Goal: Browse casually

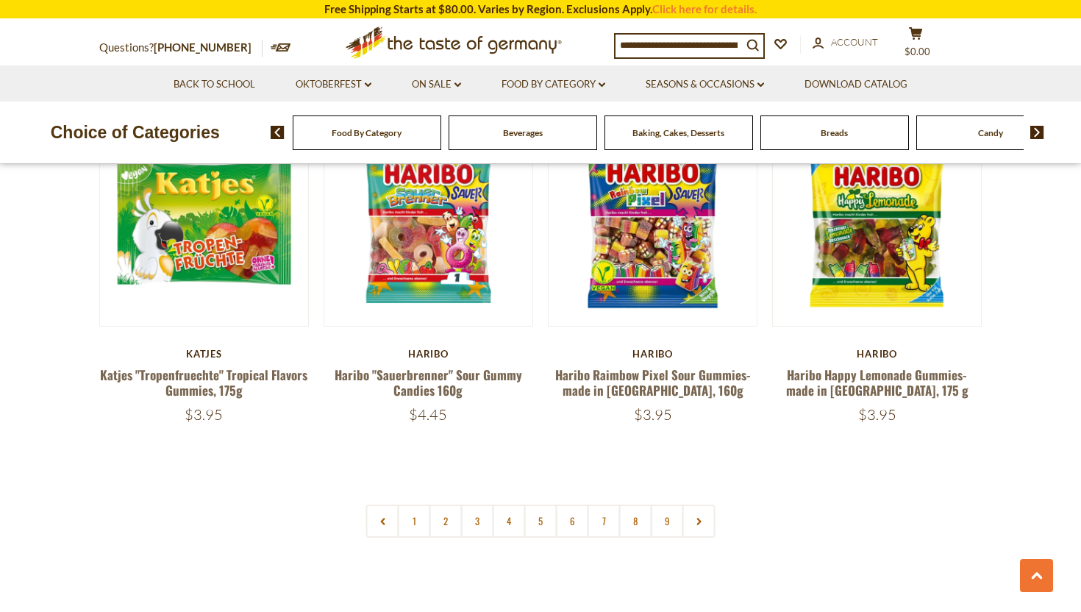
scroll to position [3508, 0]
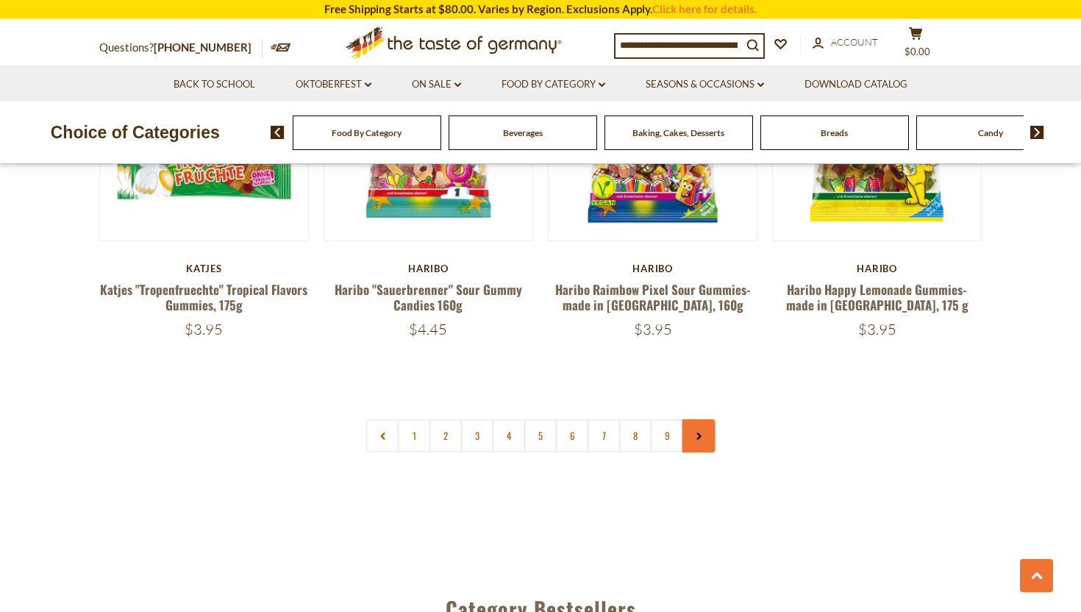
click at [693, 419] on link at bounding box center [698, 435] width 33 height 33
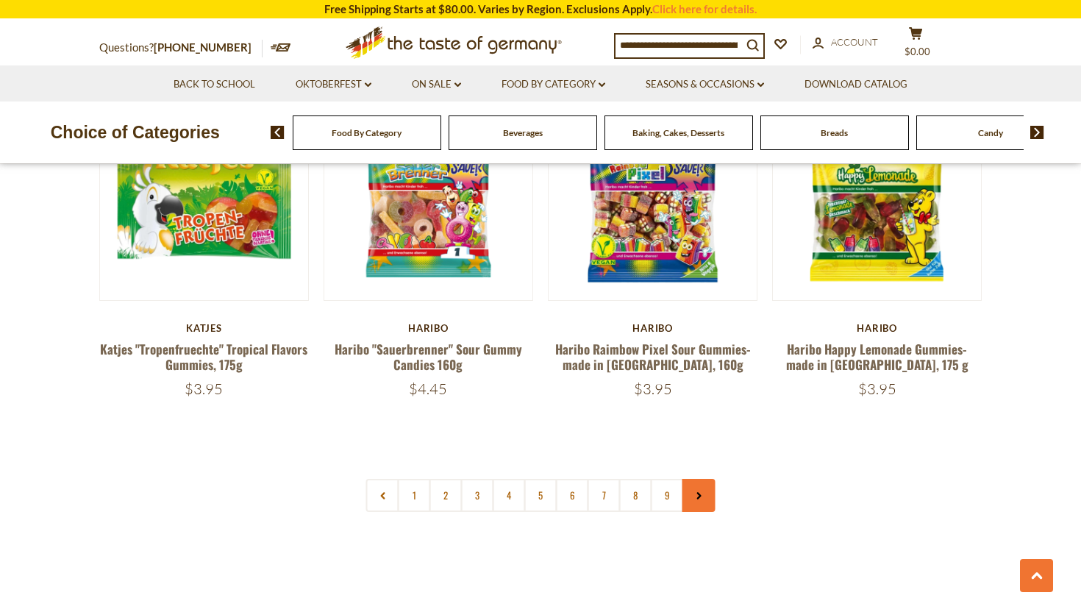
scroll to position [3452, 0]
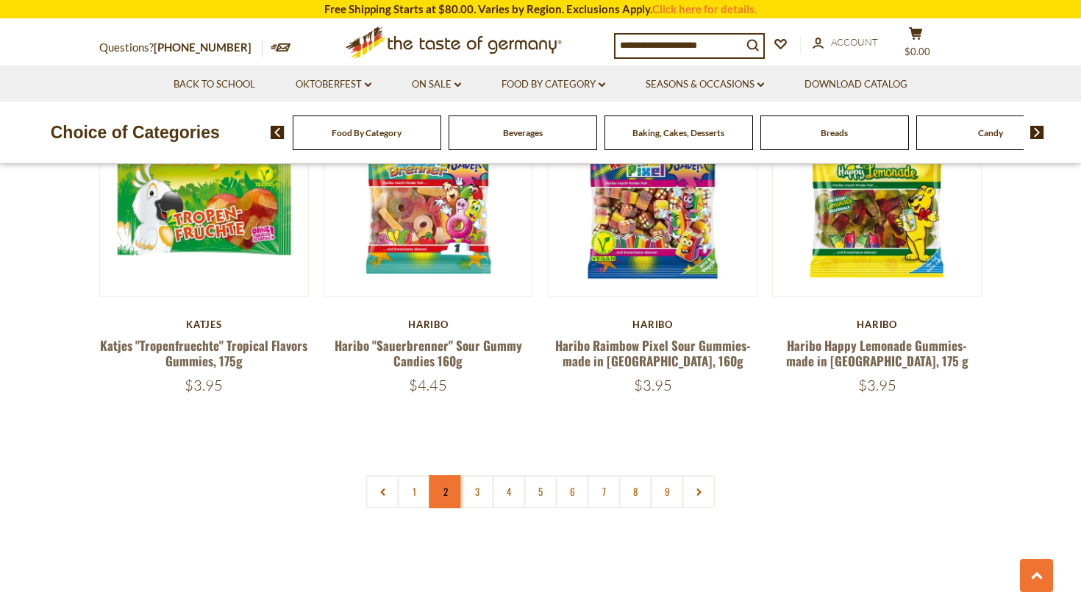
click at [440, 475] on link "2" at bounding box center [445, 491] width 33 height 33
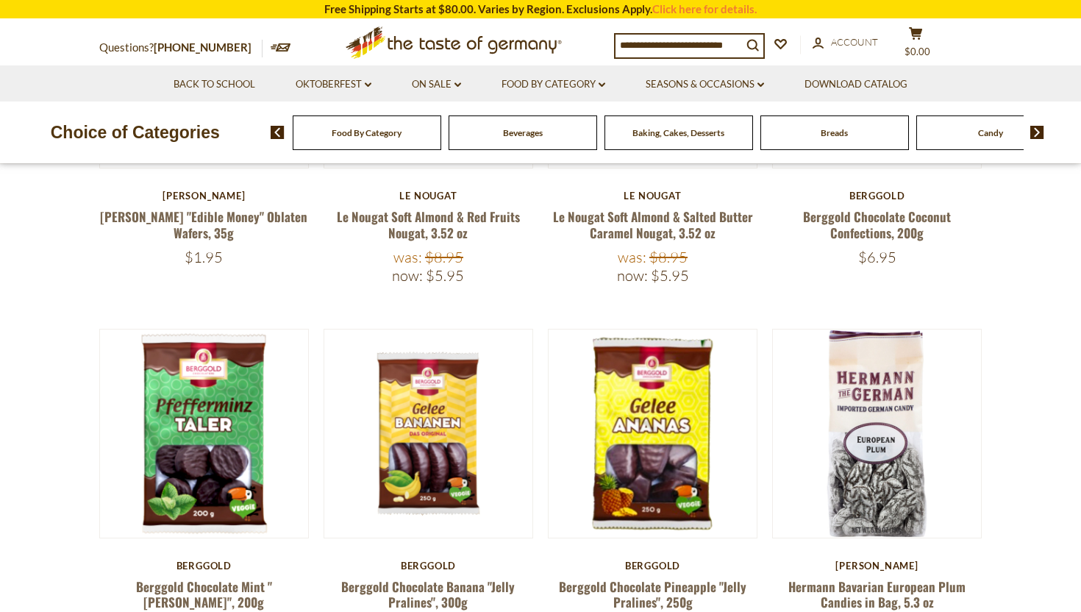
scroll to position [538, 0]
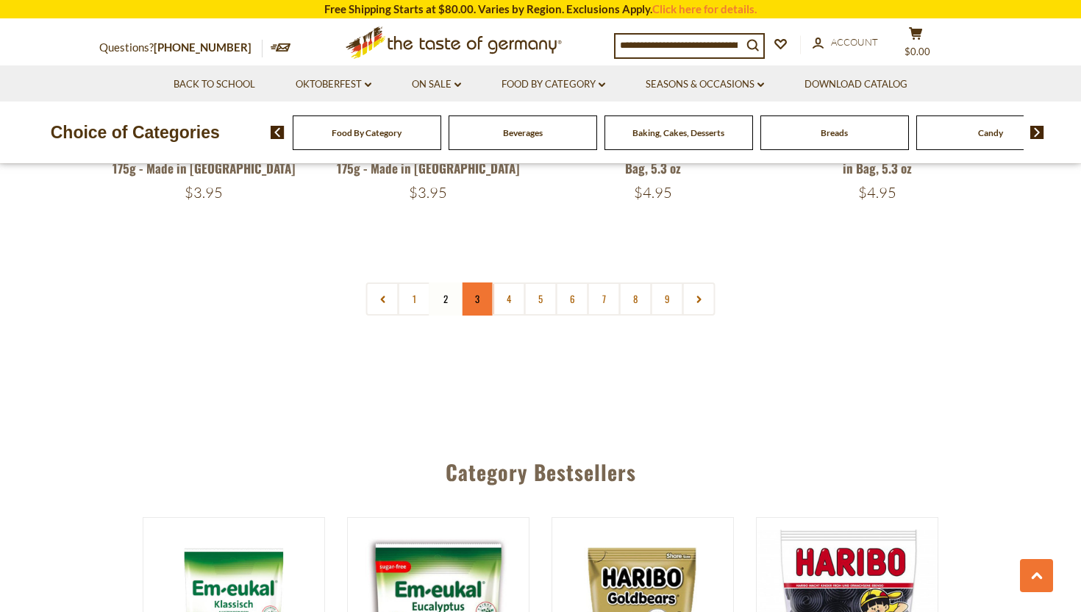
click at [467, 282] on link "3" at bounding box center [477, 298] width 33 height 33
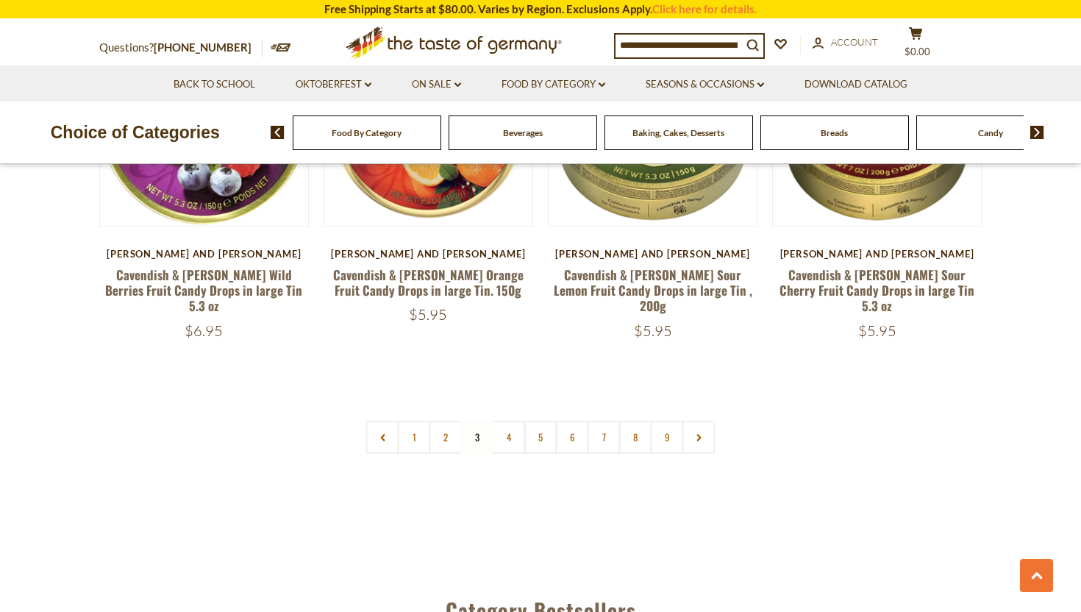
scroll to position [3453, 0]
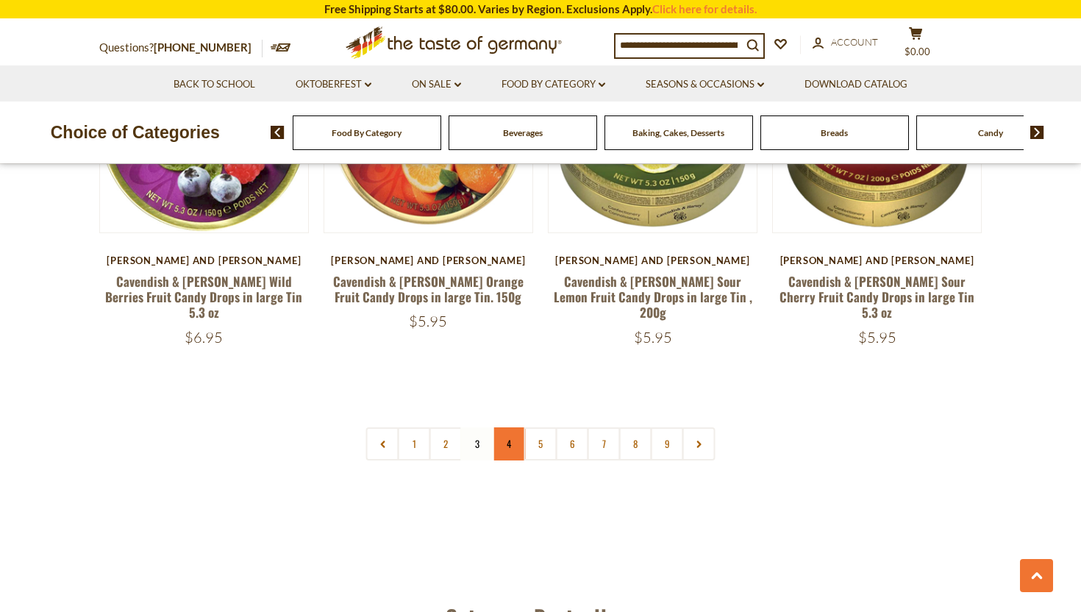
click at [514, 427] on link "4" at bounding box center [509, 443] width 33 height 33
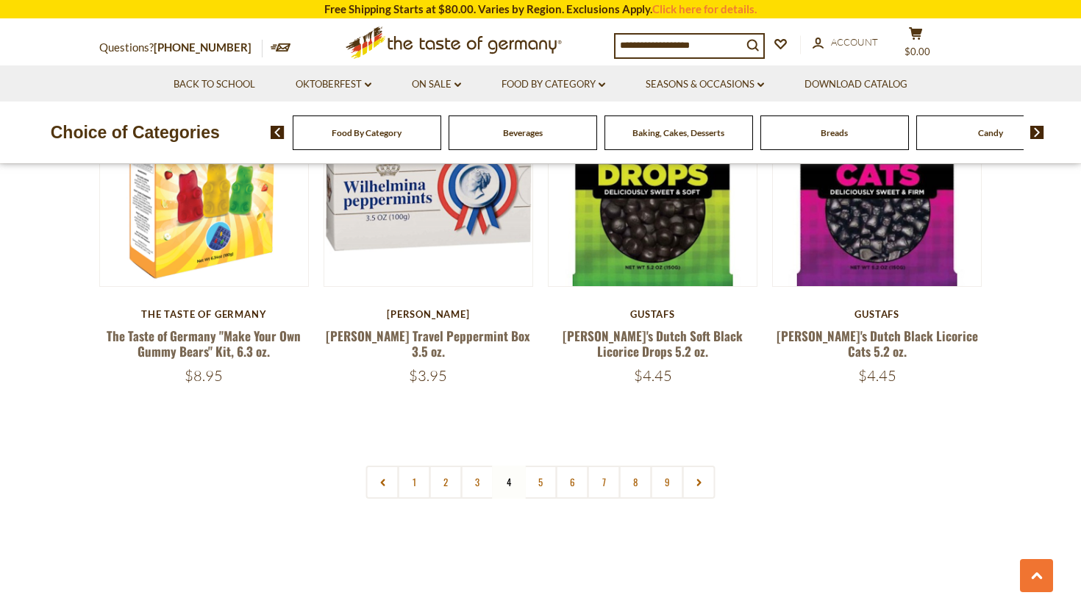
scroll to position [3384, 0]
click at [527, 476] on link "5" at bounding box center [540, 481] width 33 height 33
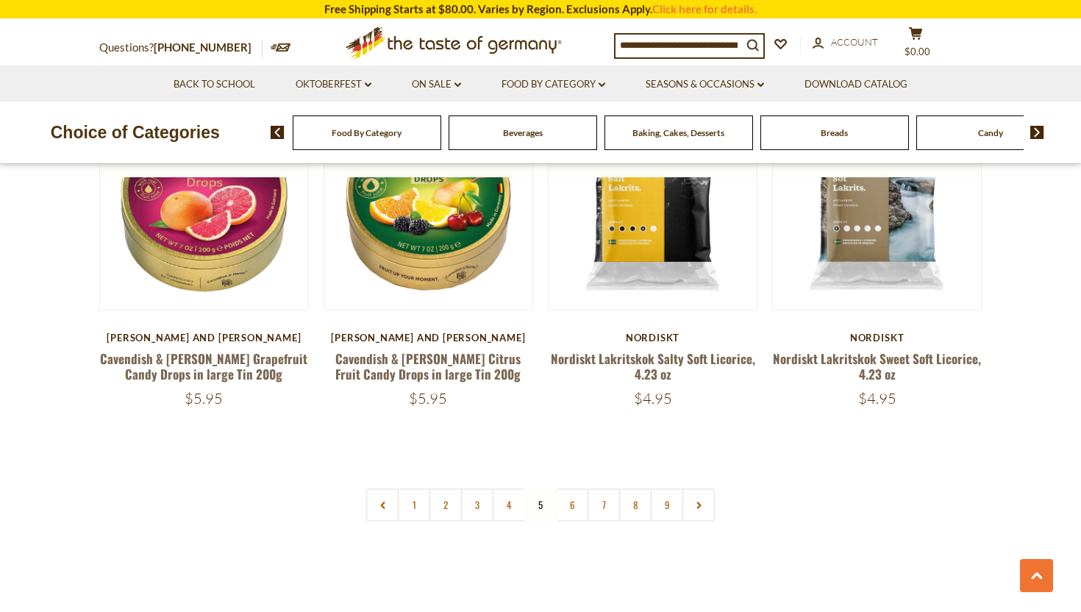
scroll to position [3378, 0]
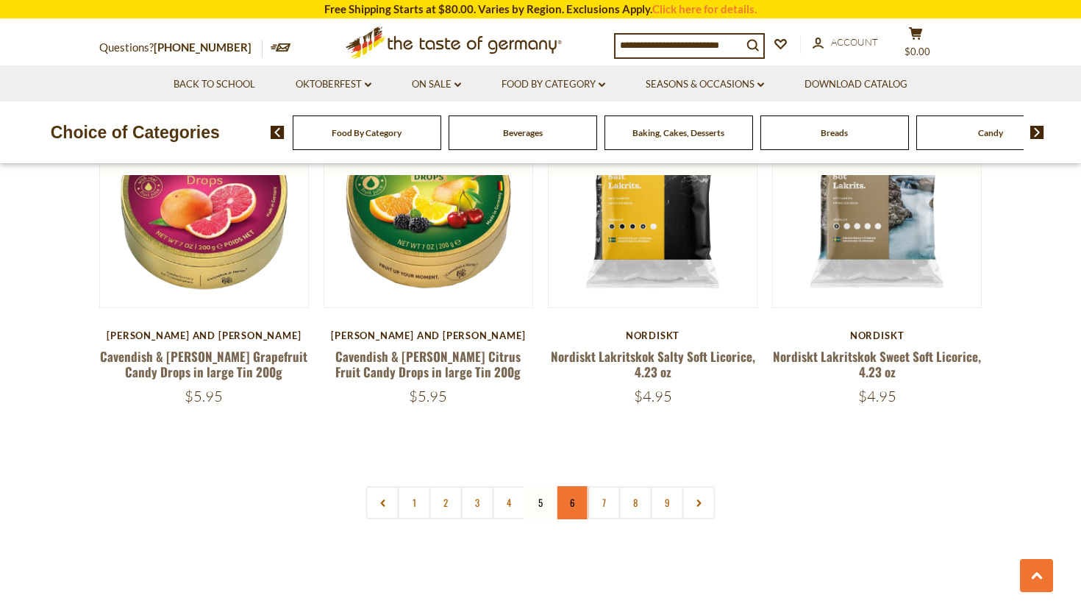
click at [558, 486] on link "6" at bounding box center [572, 502] width 33 height 33
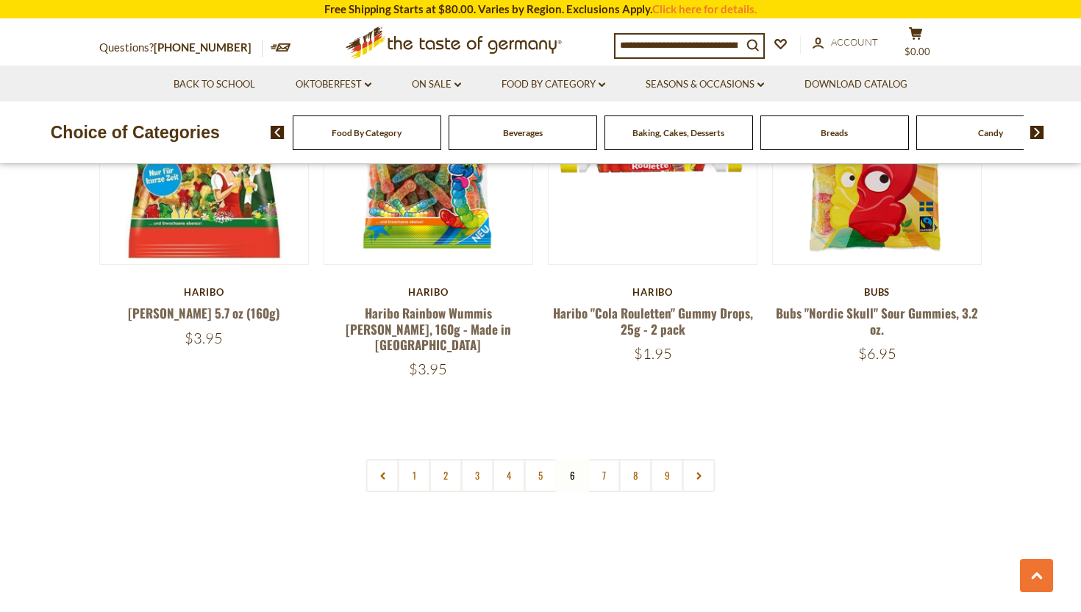
scroll to position [3457, 0]
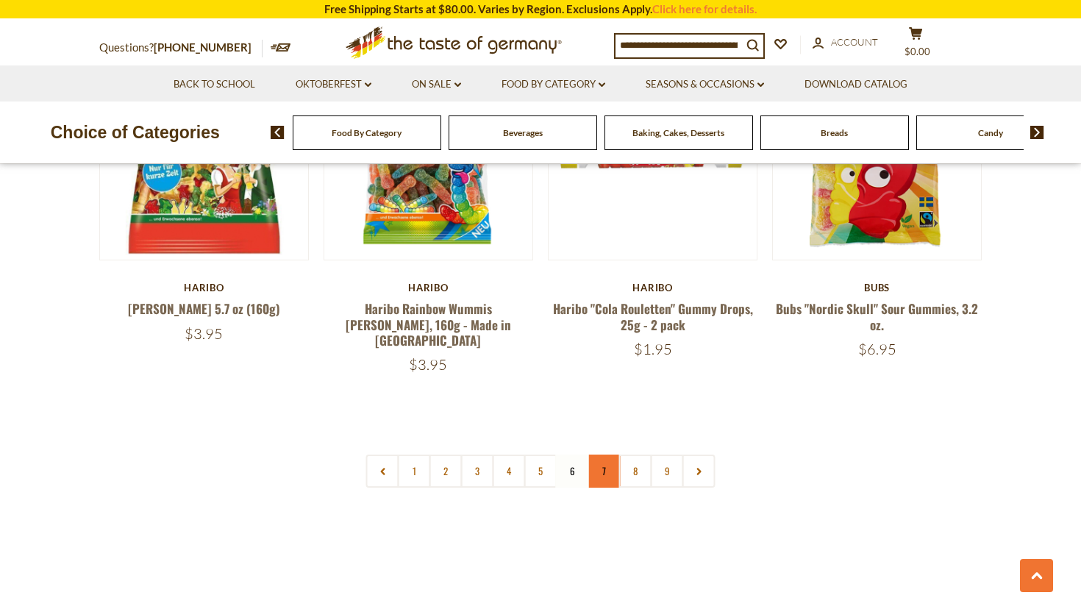
click at [601, 454] on link "7" at bounding box center [603, 470] width 33 height 33
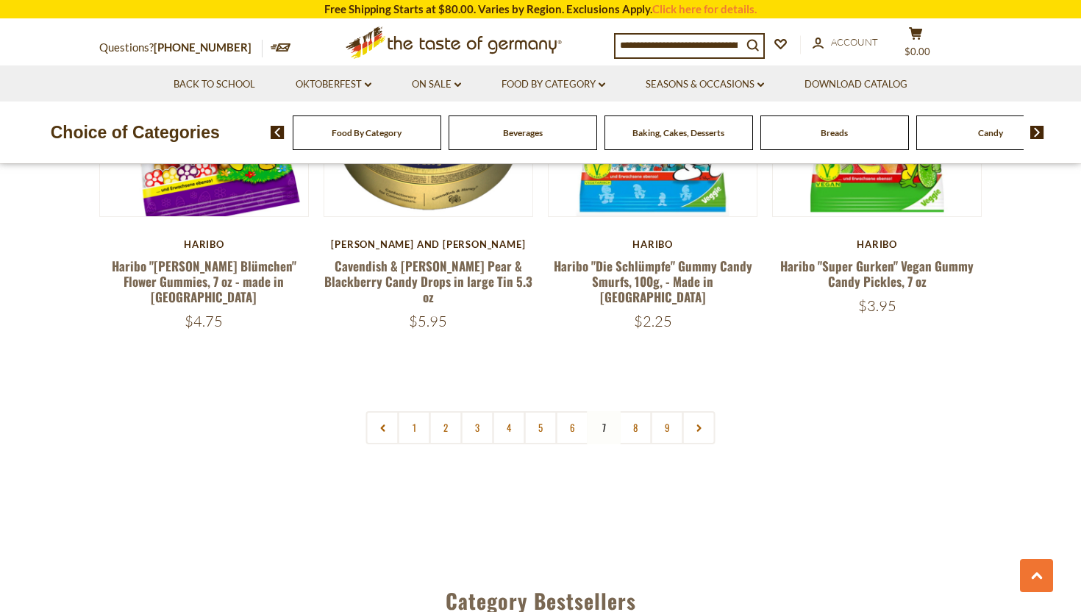
scroll to position [3568, 0]
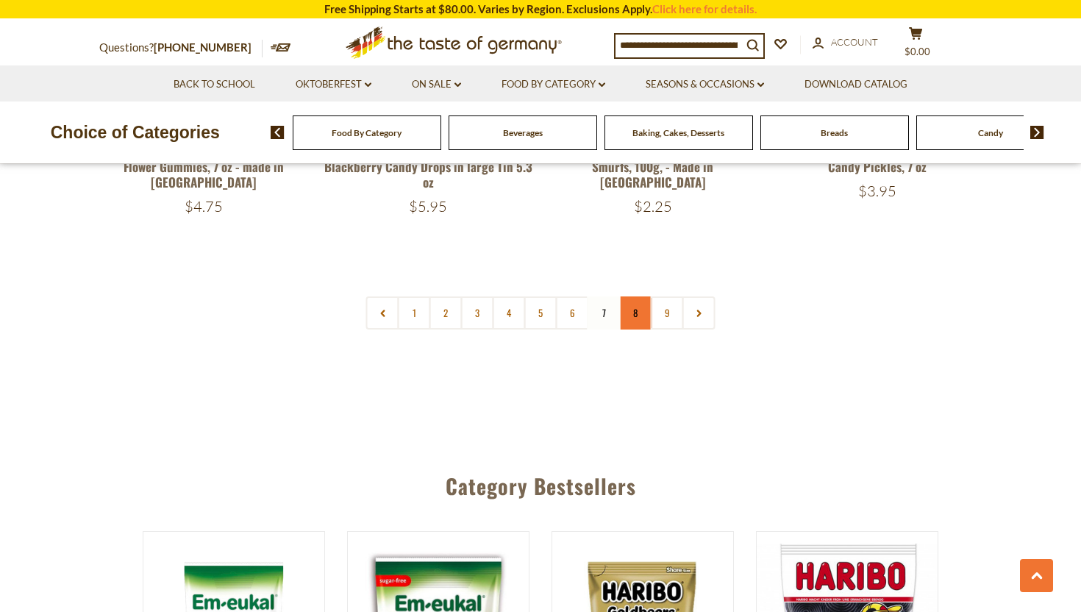
click at [626, 296] on link "8" at bounding box center [635, 312] width 33 height 33
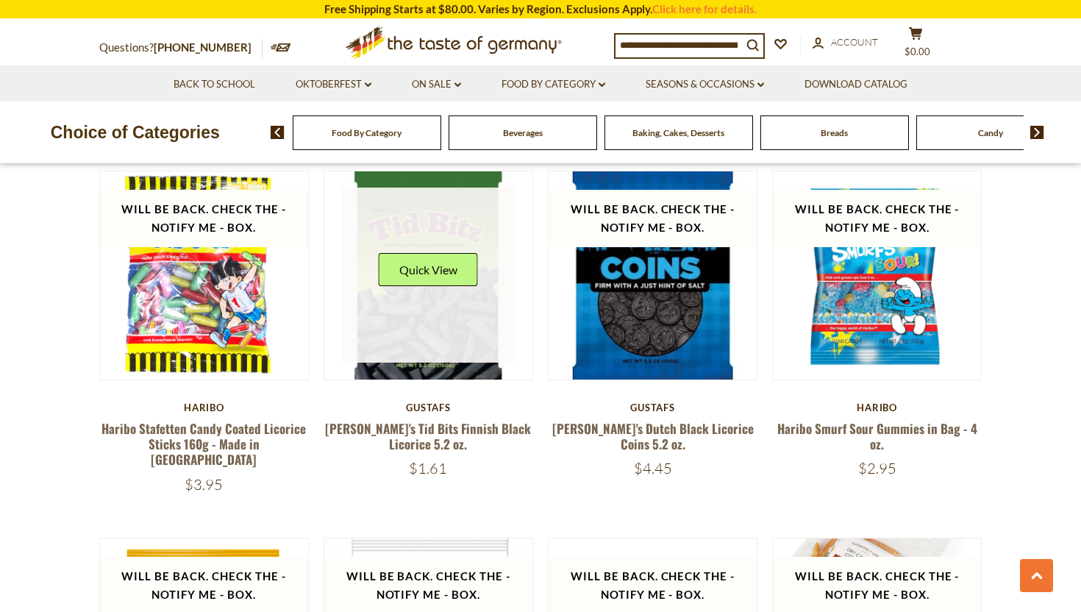
scroll to position [2235, 0]
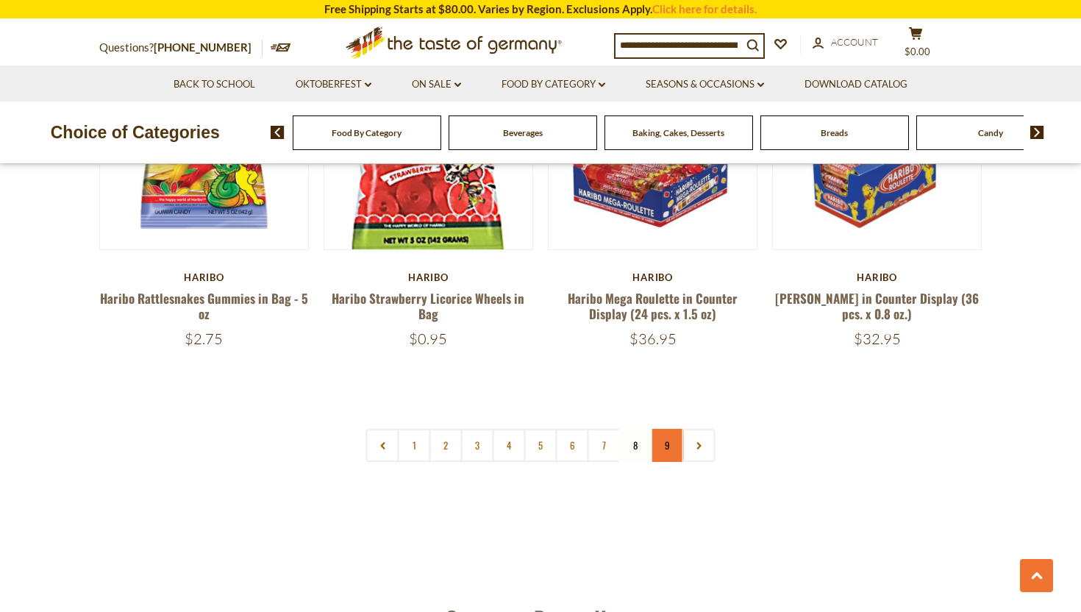
click at [665, 429] on link "9" at bounding box center [667, 445] width 33 height 33
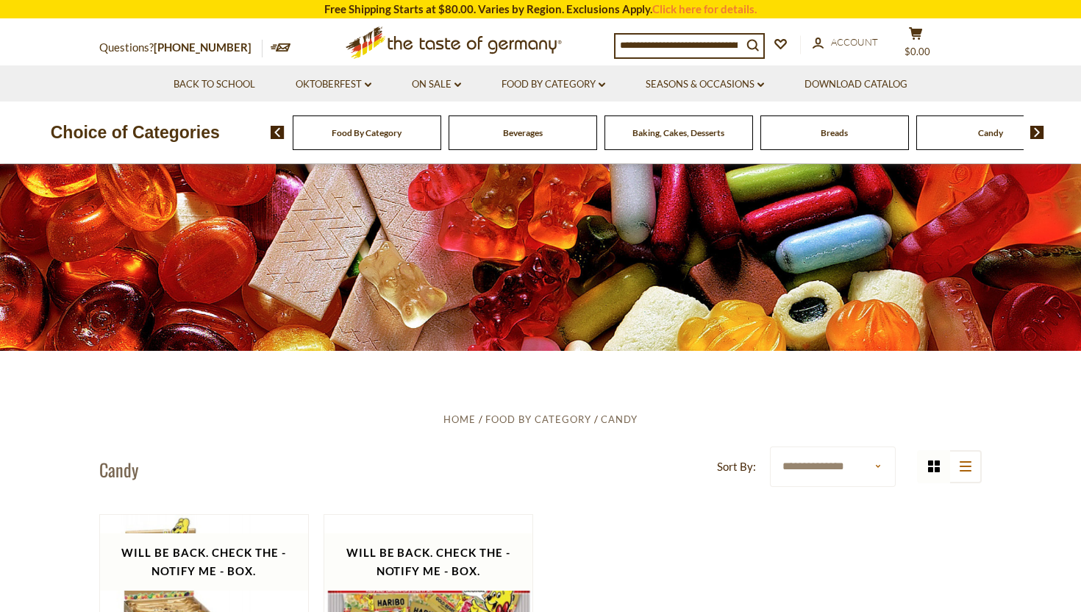
scroll to position [0, 0]
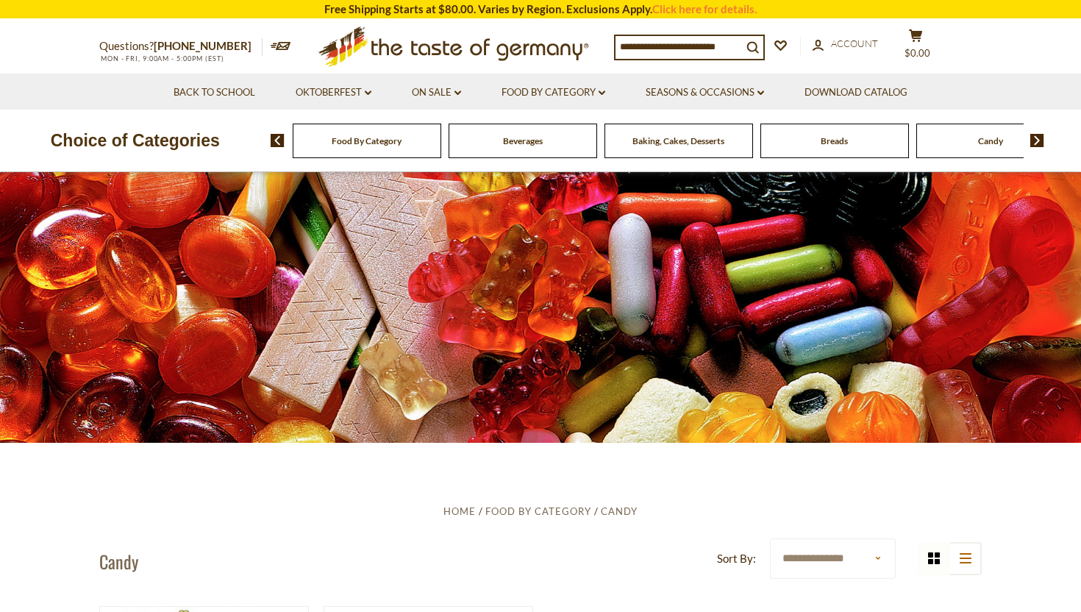
scroll to position [1876, 0]
